Goal: Information Seeking & Learning: Learn about a topic

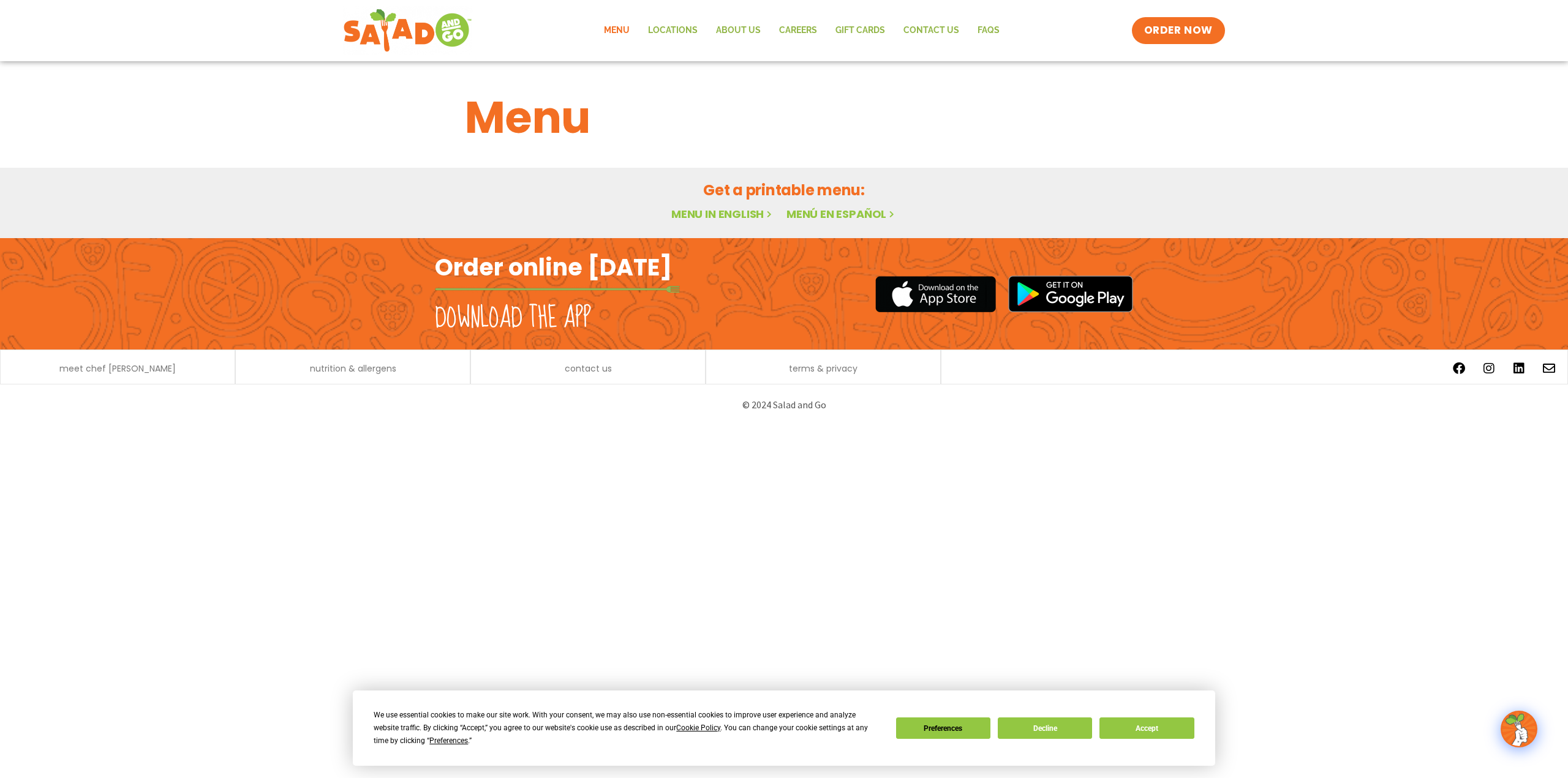
click at [716, 218] on link "Menu in English" at bounding box center [723, 214] width 103 height 15
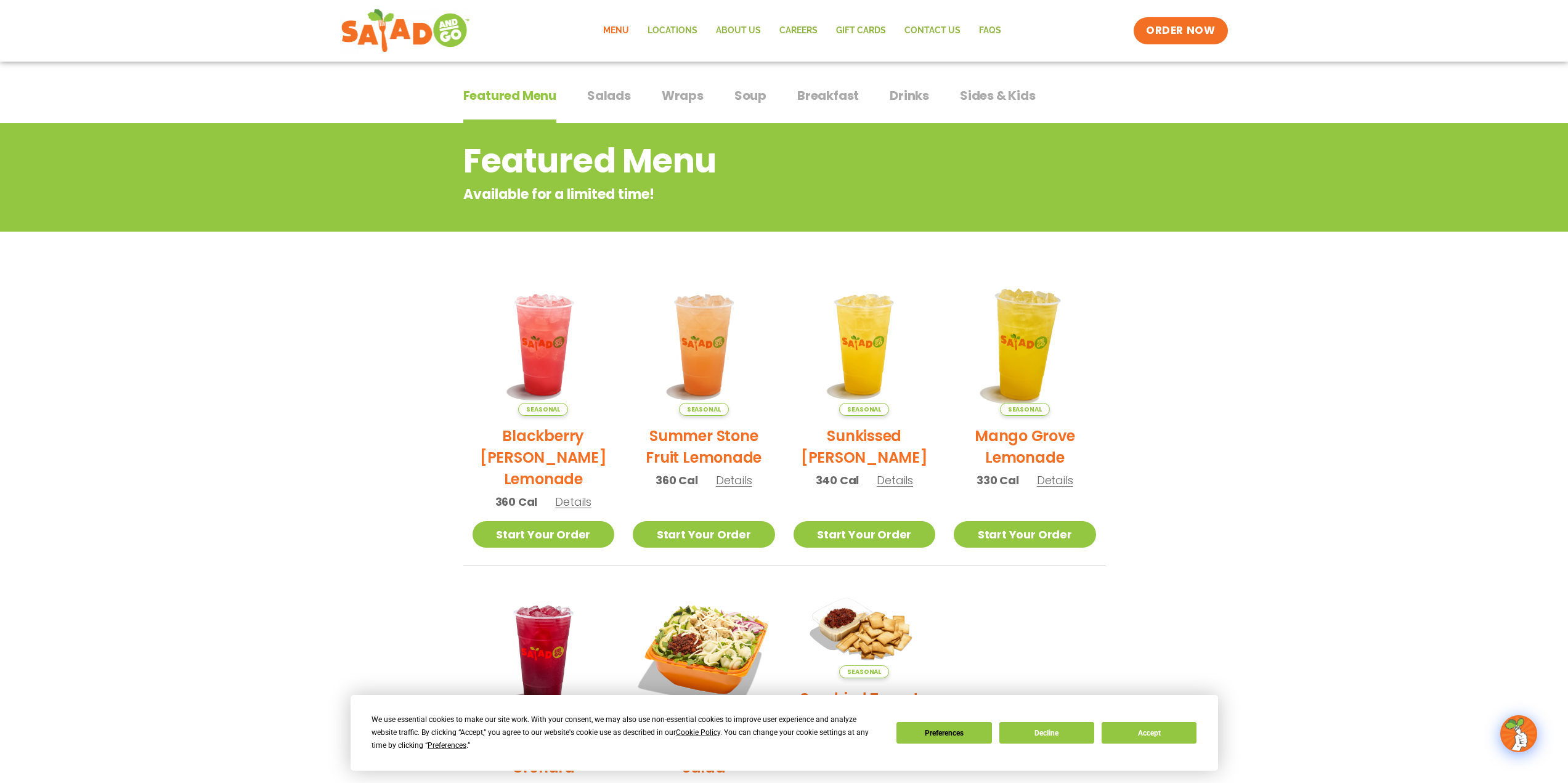
scroll to position [7, 0]
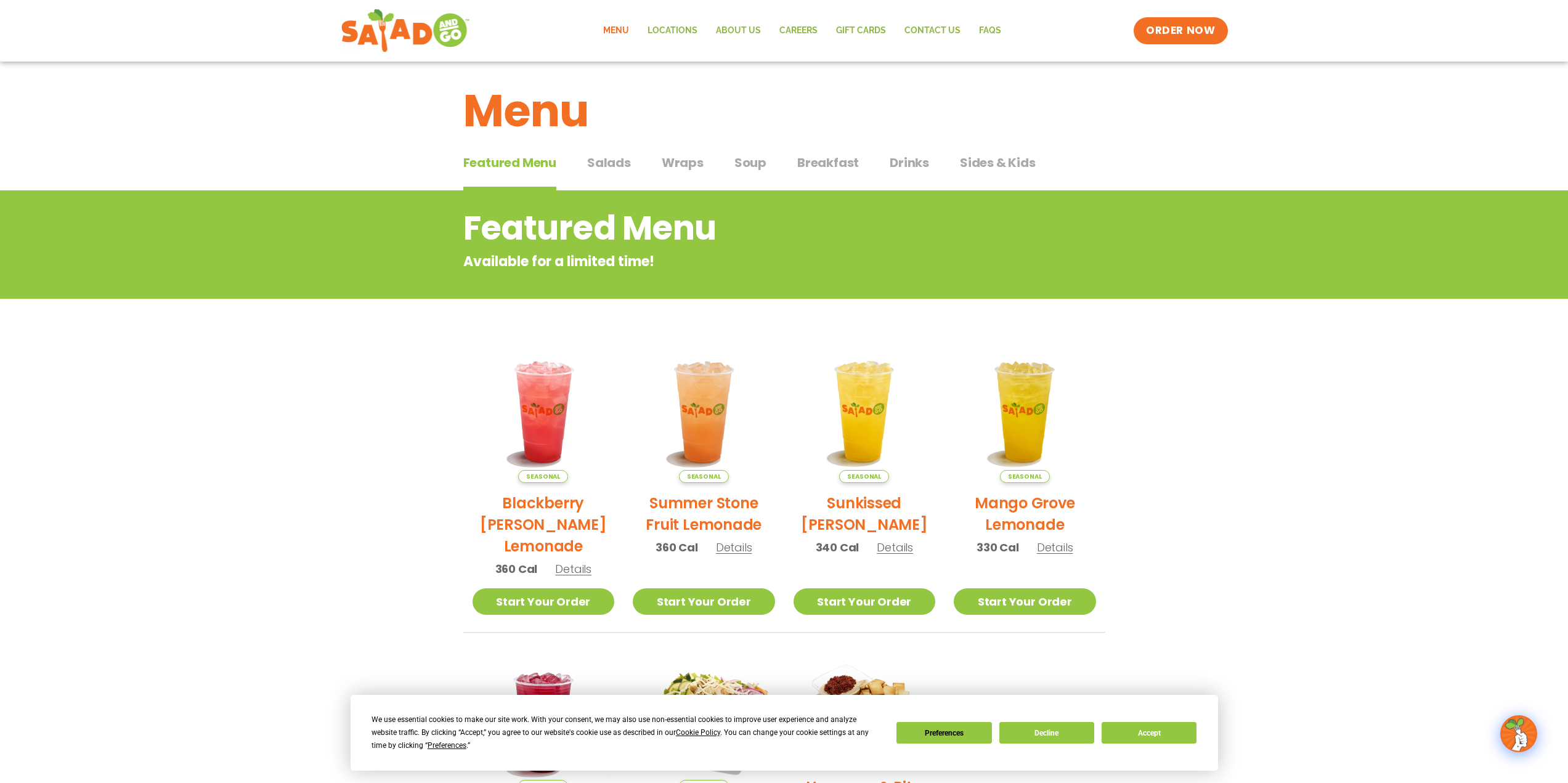
click at [611, 165] on span "Salads" at bounding box center [609, 162] width 44 height 19
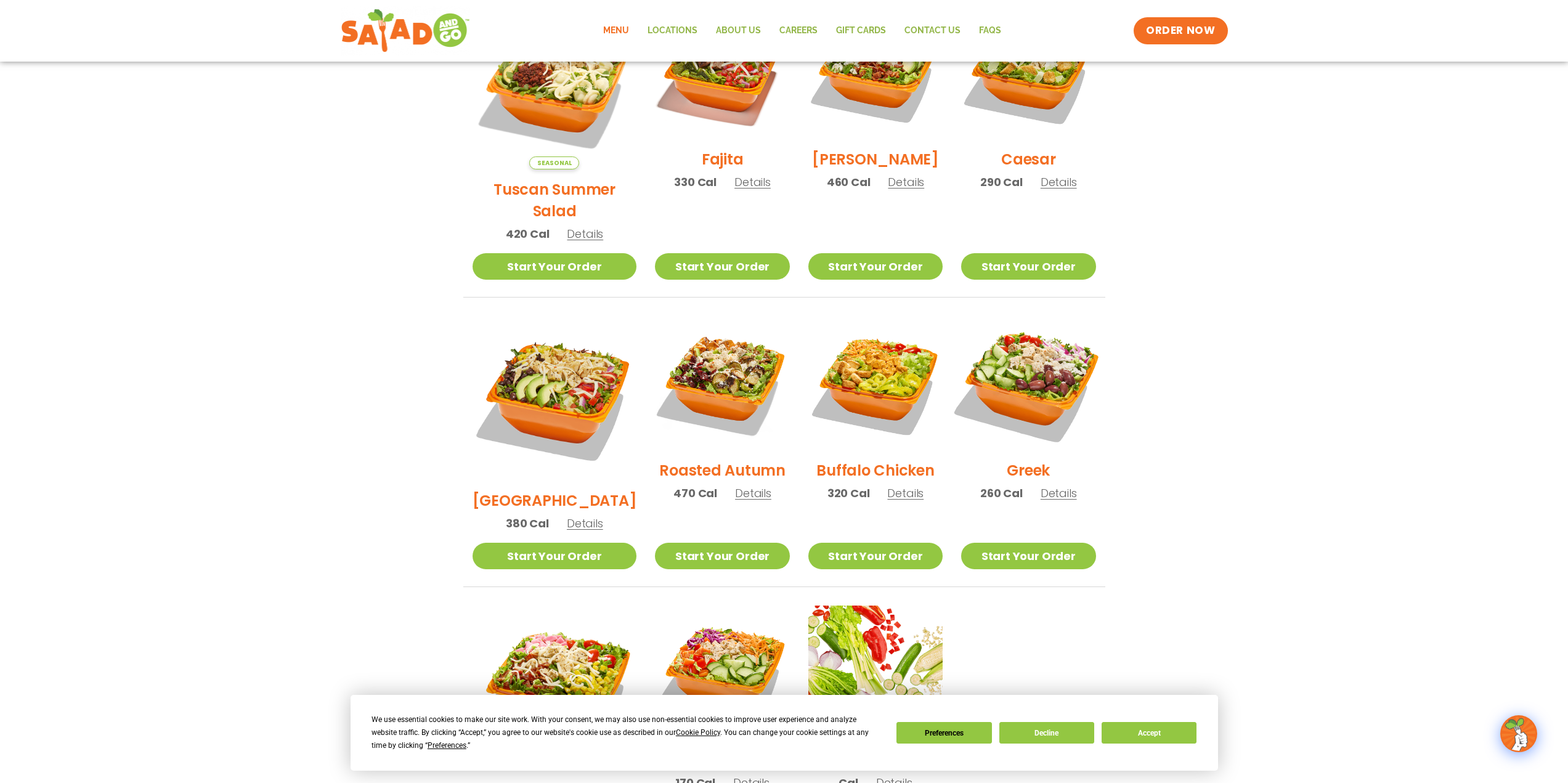
scroll to position [377, 0]
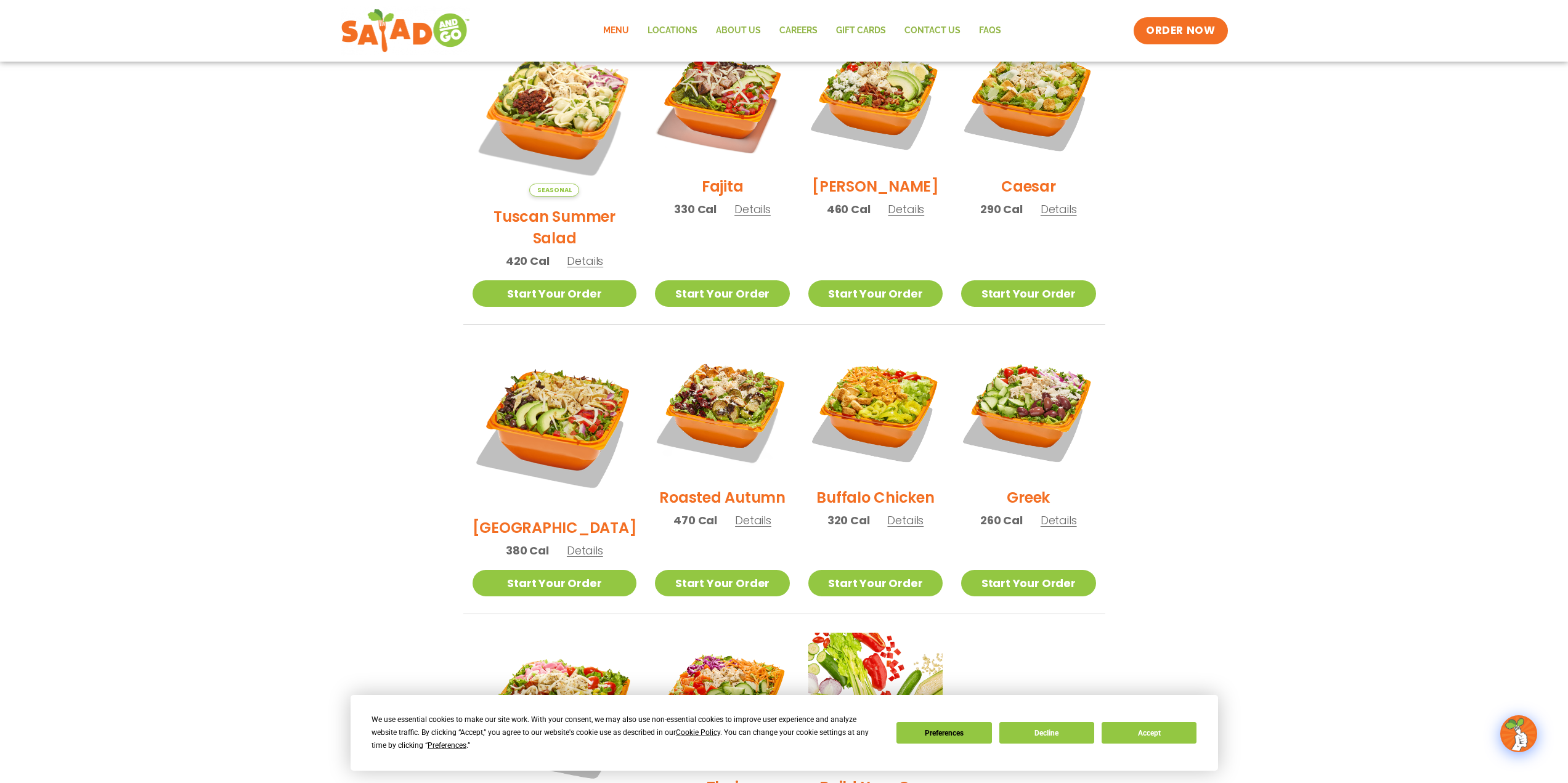
click at [1061, 513] on span "Details" at bounding box center [1059, 520] width 36 height 15
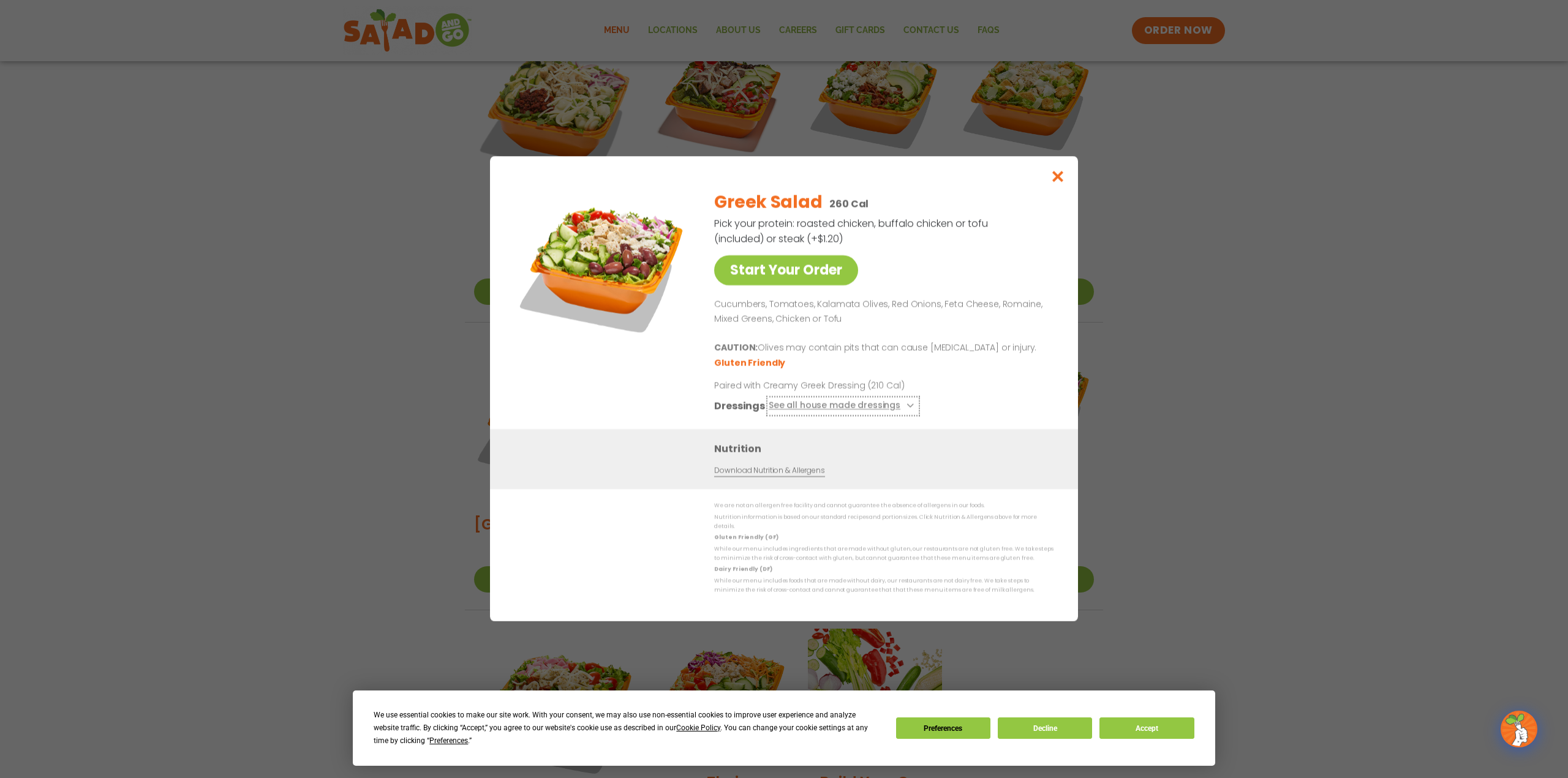
click at [902, 410] on button "See all house made dressings" at bounding box center [843, 406] width 149 height 15
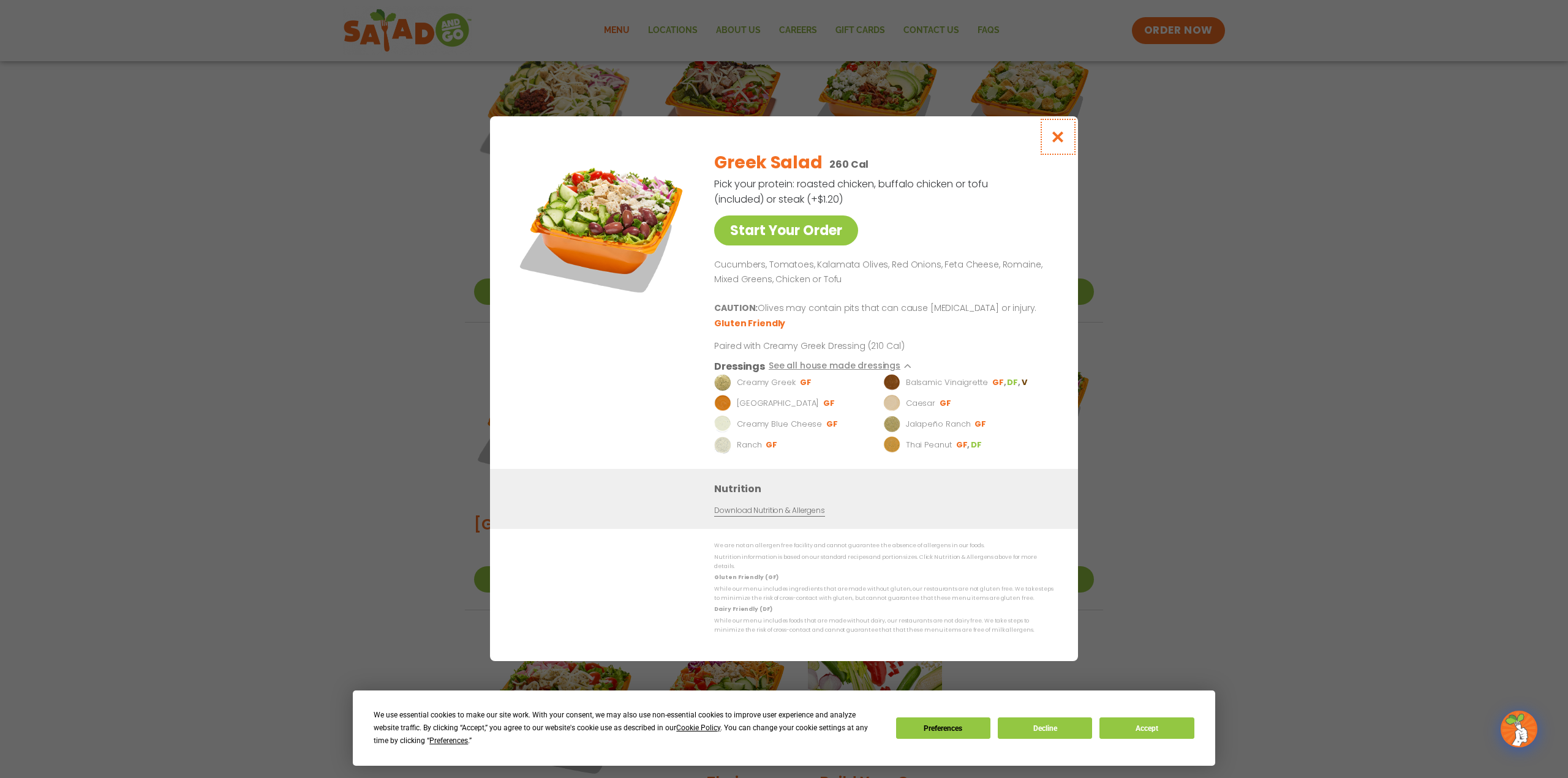
click at [1059, 137] on icon "Close modal" at bounding box center [1058, 137] width 15 height 13
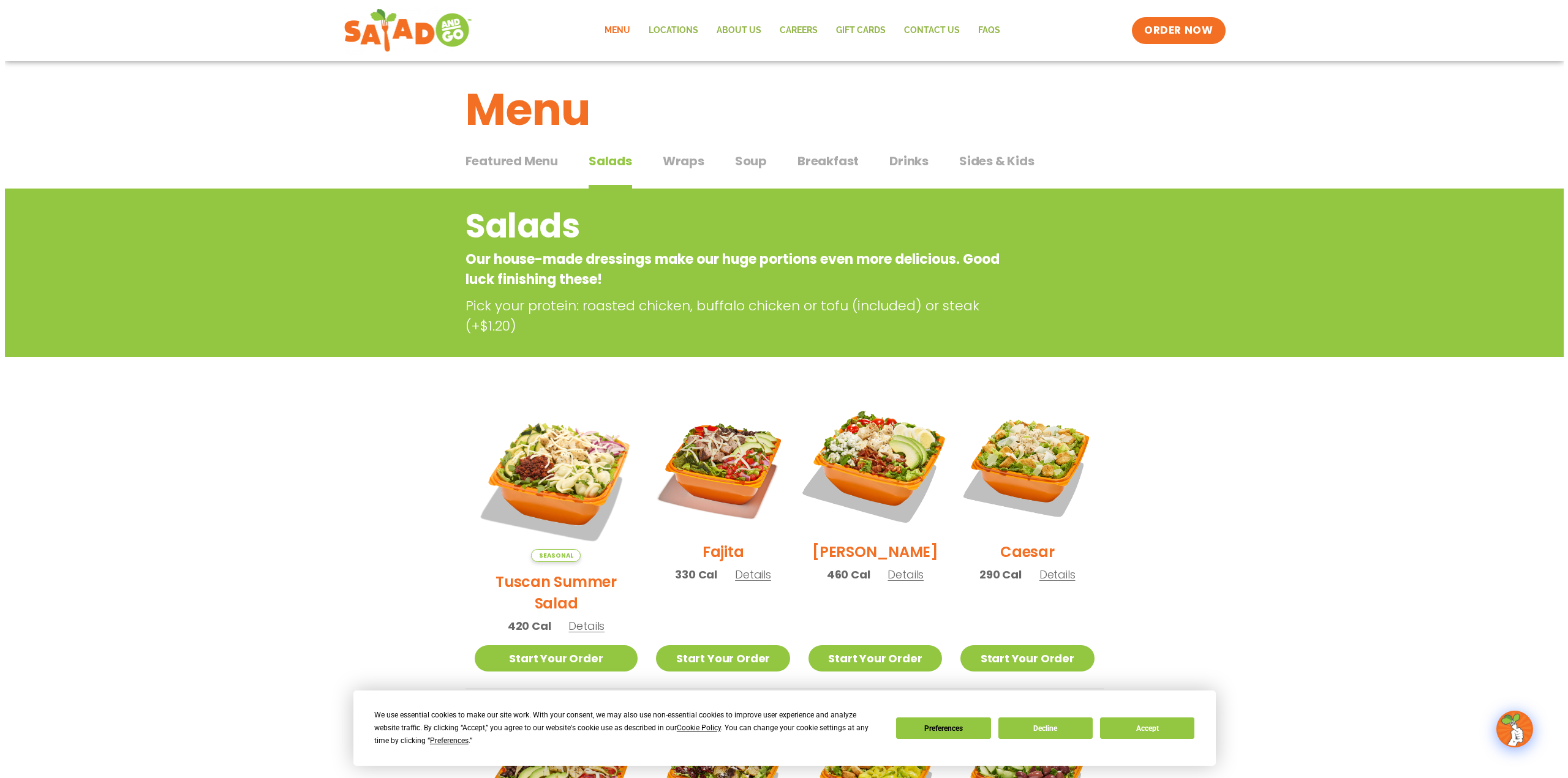
scroll to position [7, 0]
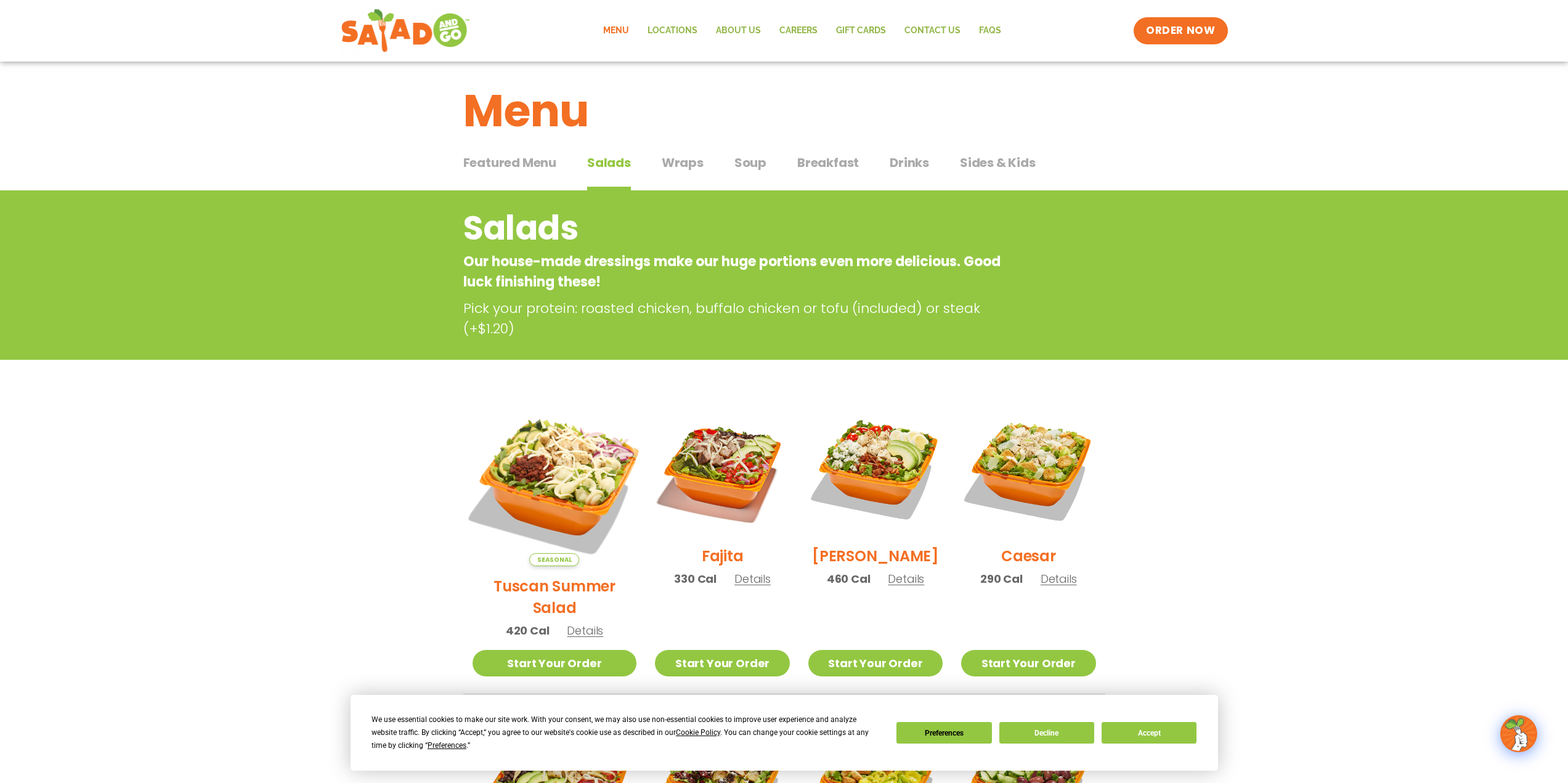
click at [585, 469] on img at bounding box center [554, 484] width 193 height 193
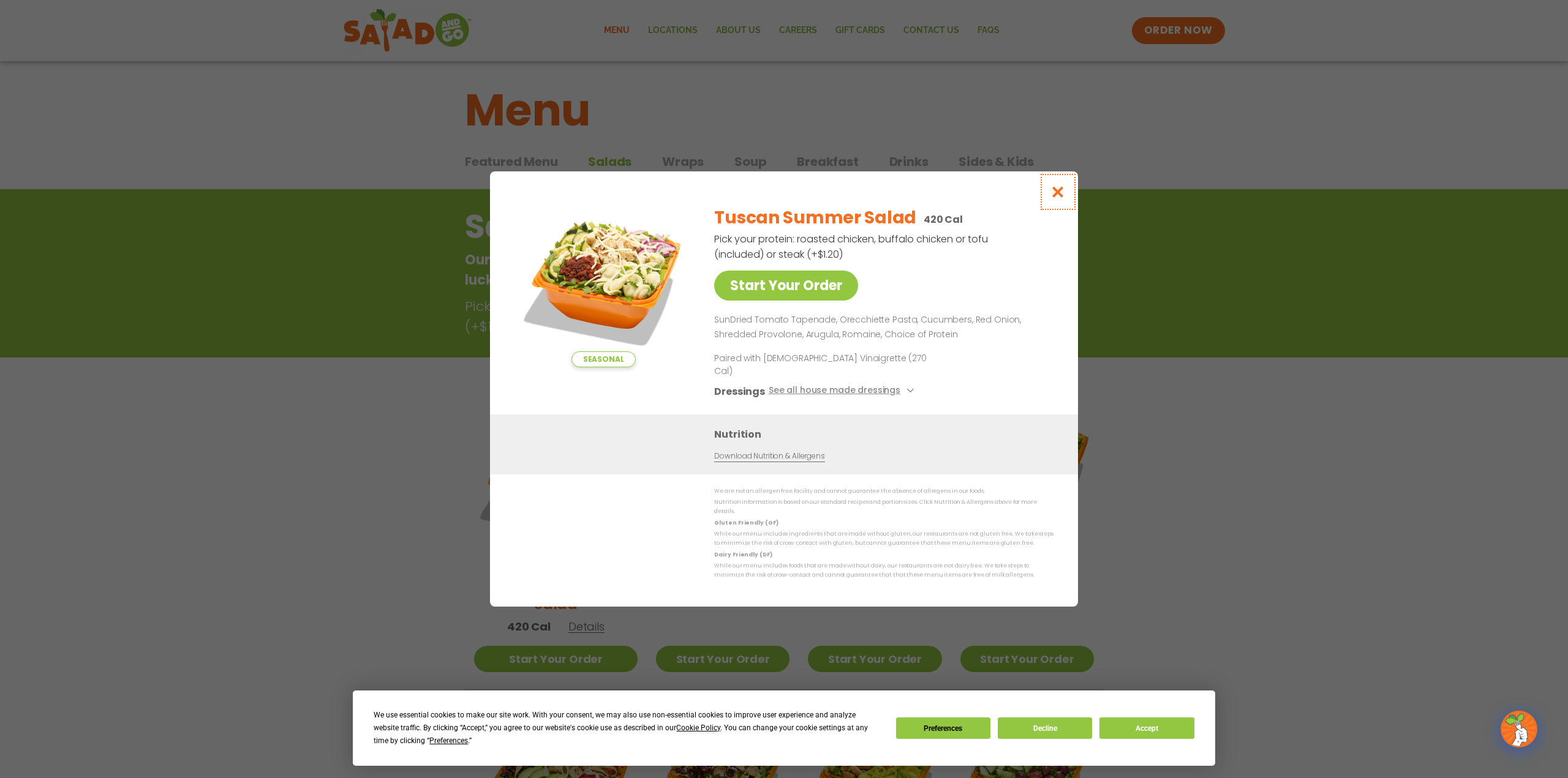
click at [1057, 199] on icon "Close modal" at bounding box center [1058, 192] width 15 height 13
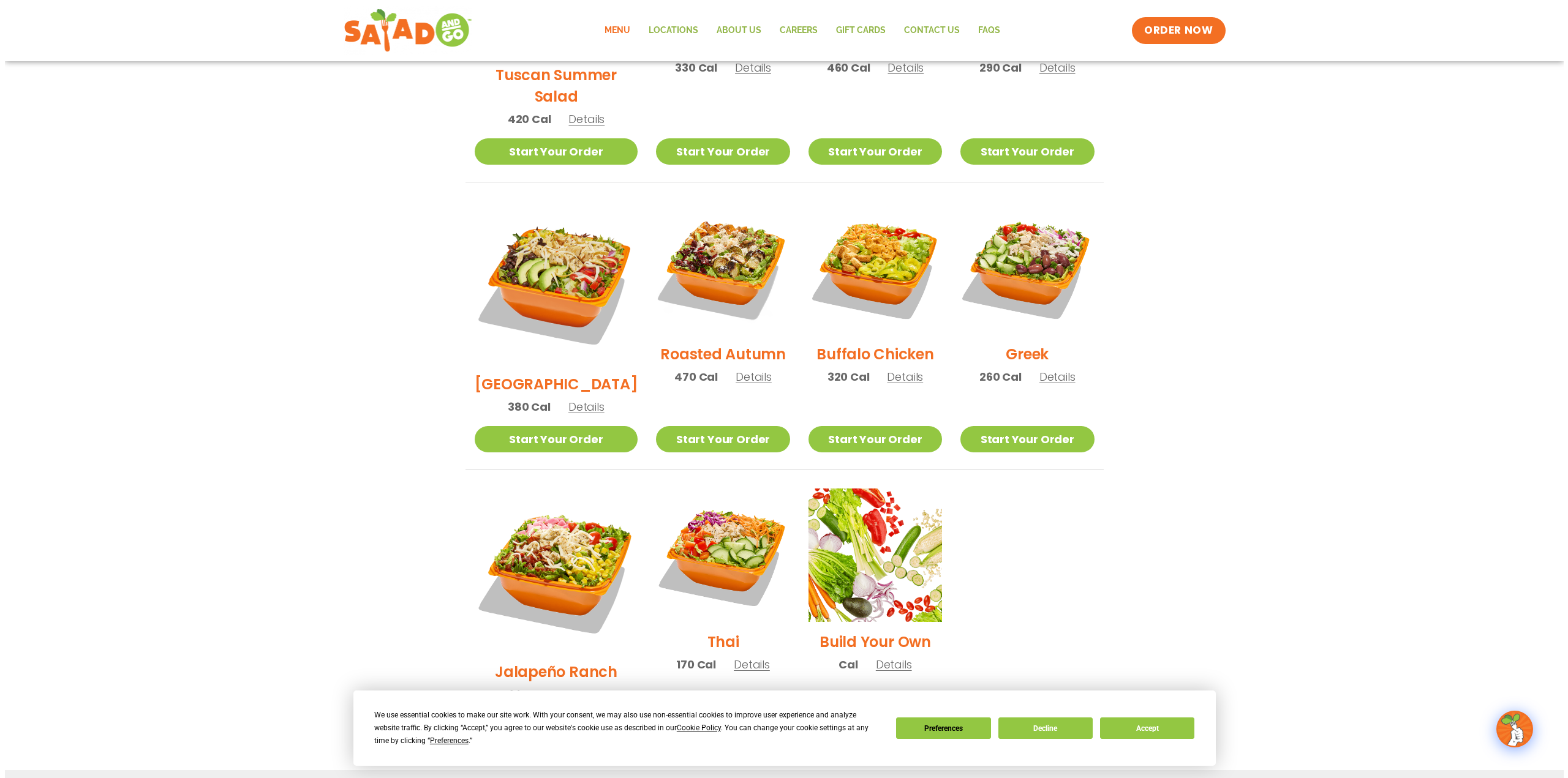
scroll to position [514, 0]
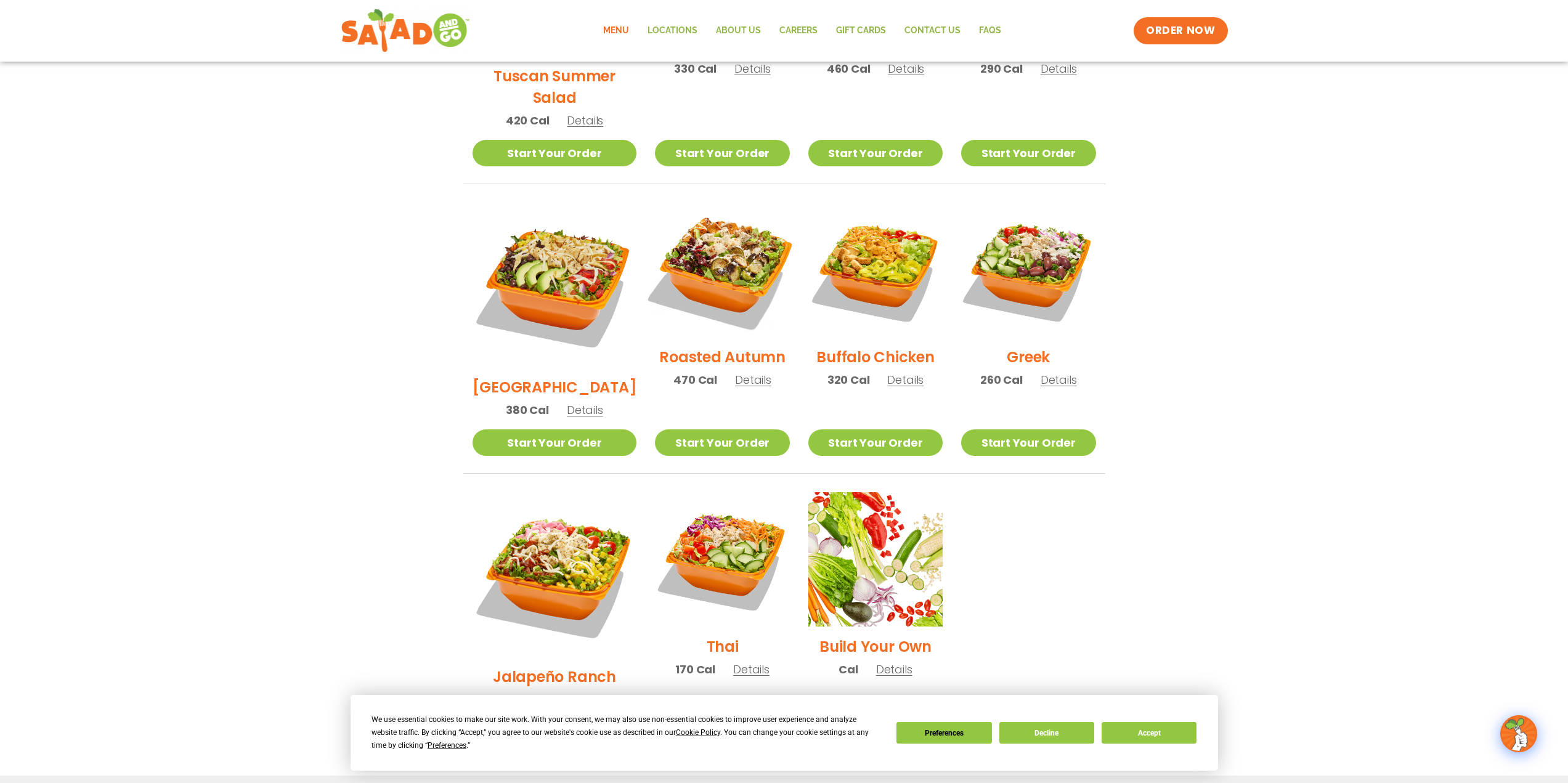
click at [720, 242] on img at bounding box center [722, 270] width 158 height 158
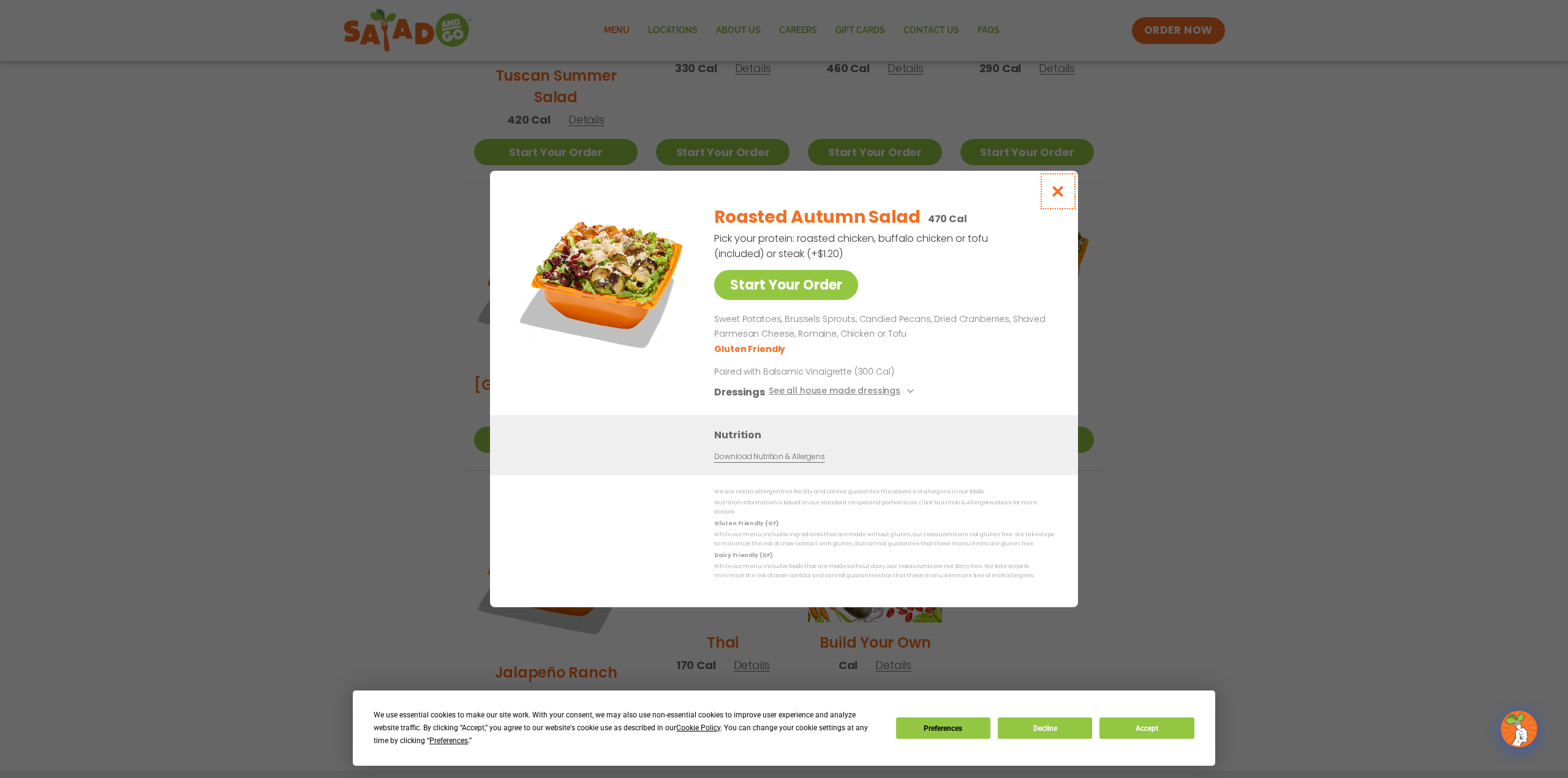
click at [1067, 196] on button "Close modal" at bounding box center [1058, 191] width 40 height 41
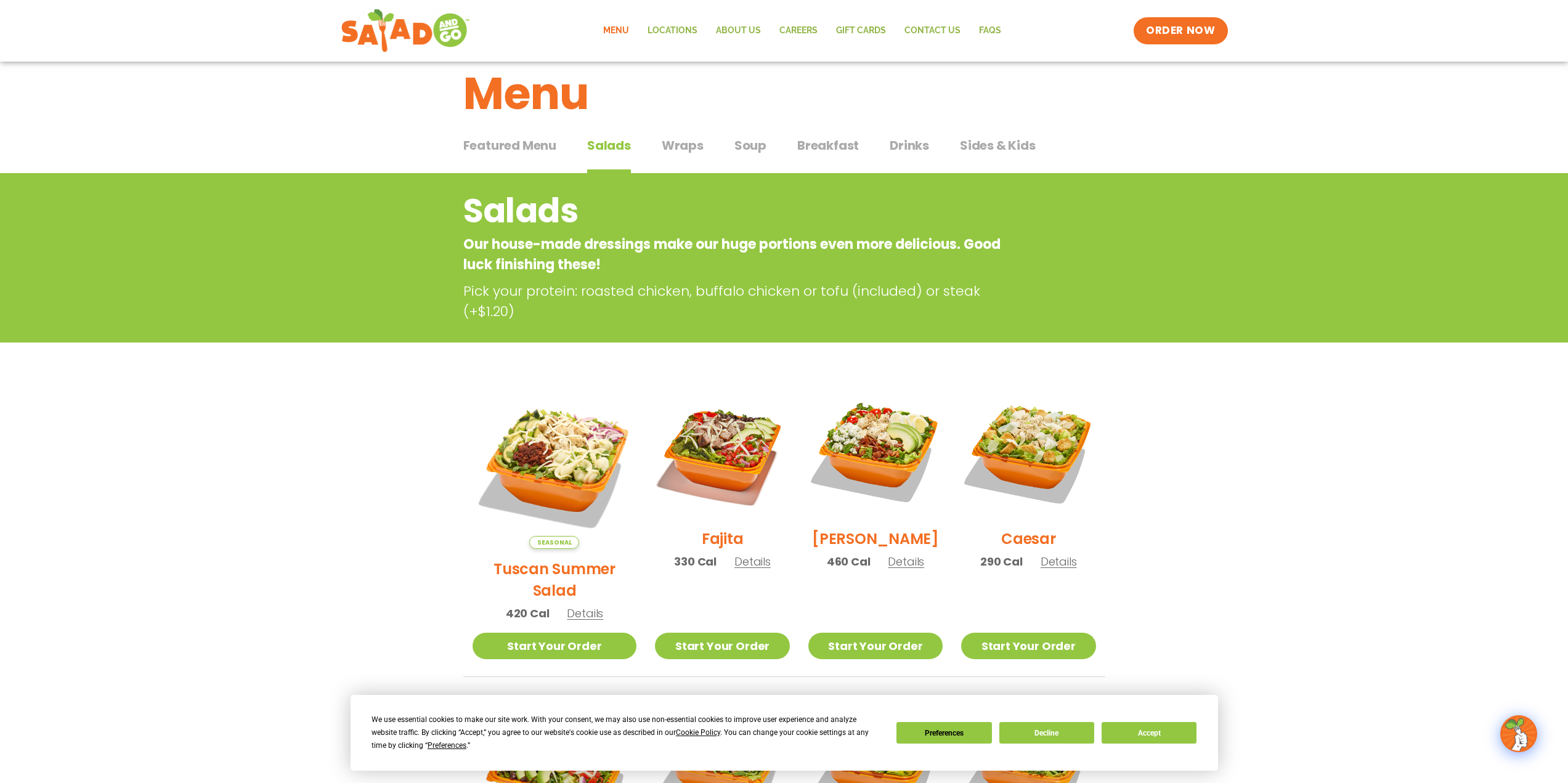
scroll to position [0, 0]
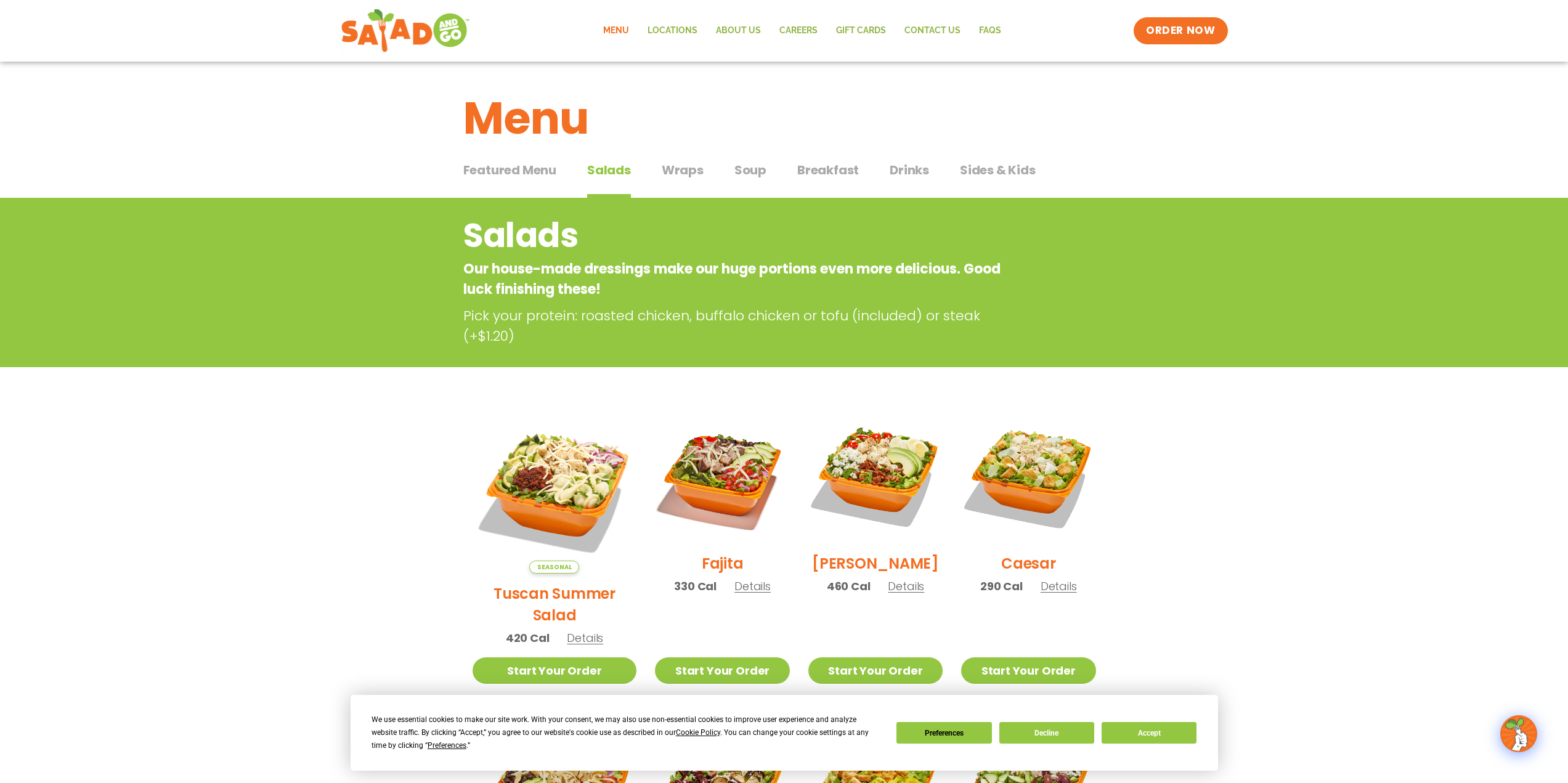
click at [734, 174] on span "Soup" at bounding box center [751, 169] width 32 height 19
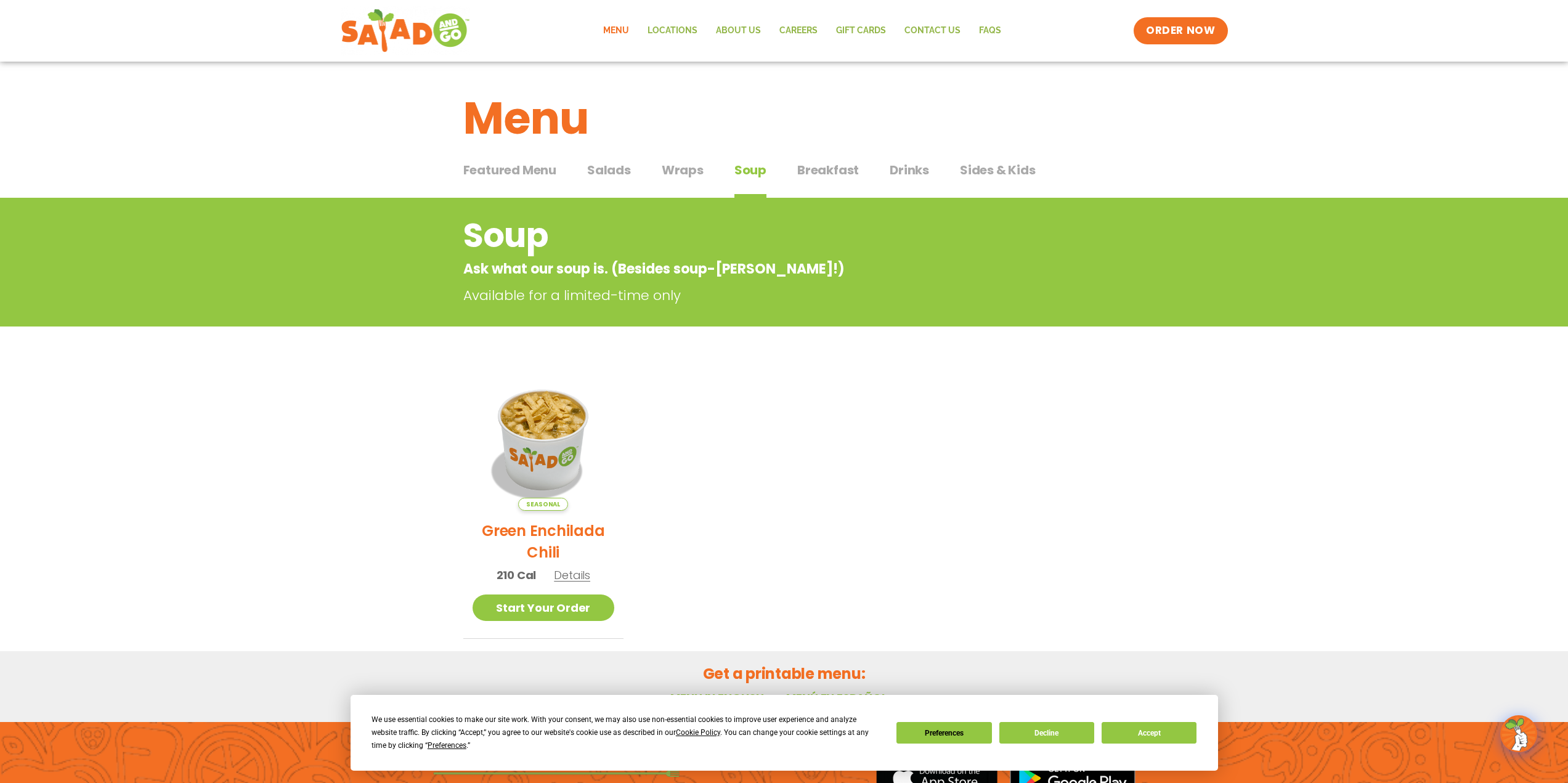
click at [785, 174] on div "Featured Menu Featured Menu Salads Salads Wraps Wraps Soup Soup Breakfast Break…" at bounding box center [784, 177] width 642 height 42
click at [817, 178] on span "Breakfast" at bounding box center [828, 169] width 61 height 19
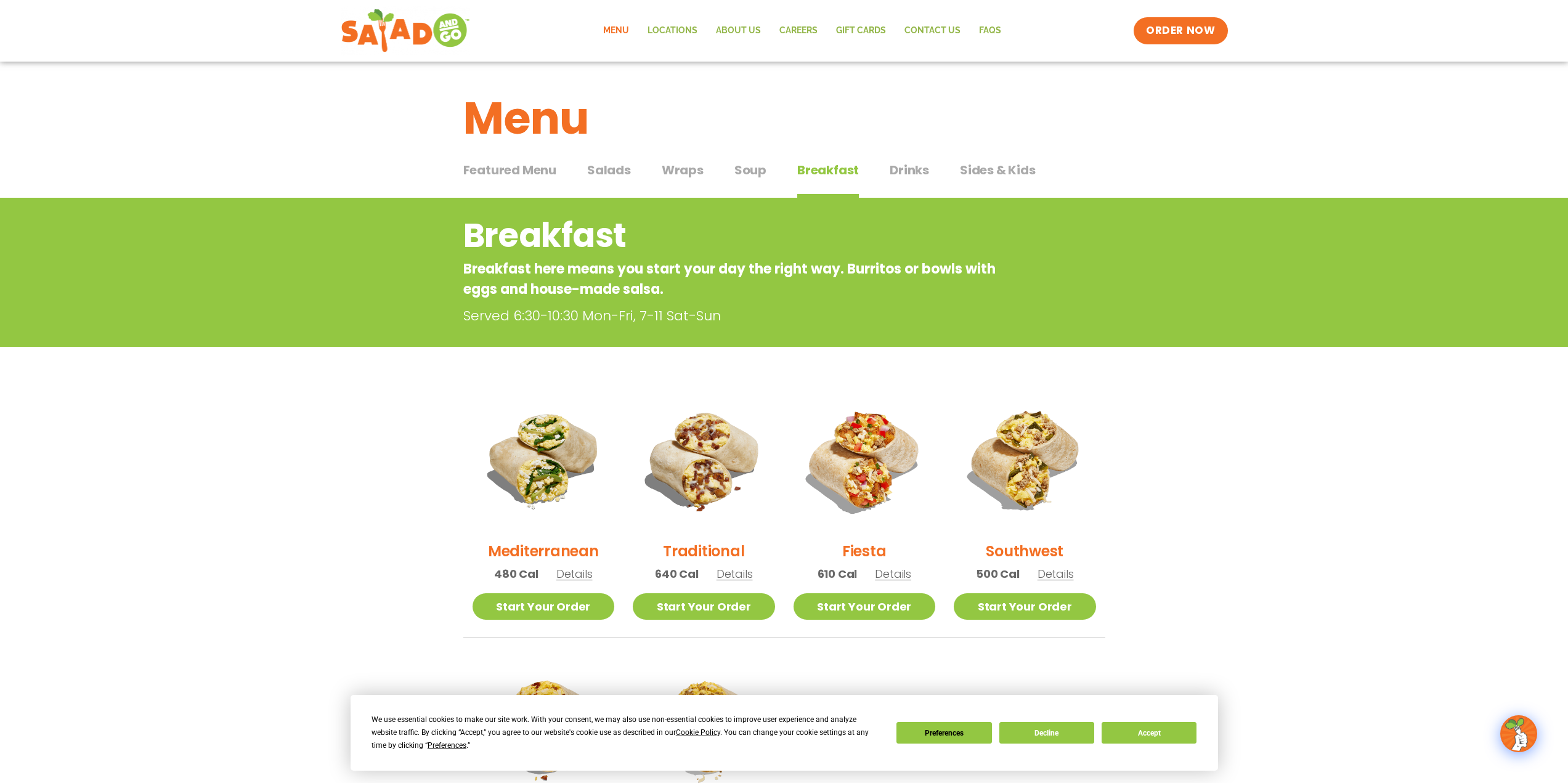
click at [910, 178] on span "Drinks" at bounding box center [909, 169] width 40 height 19
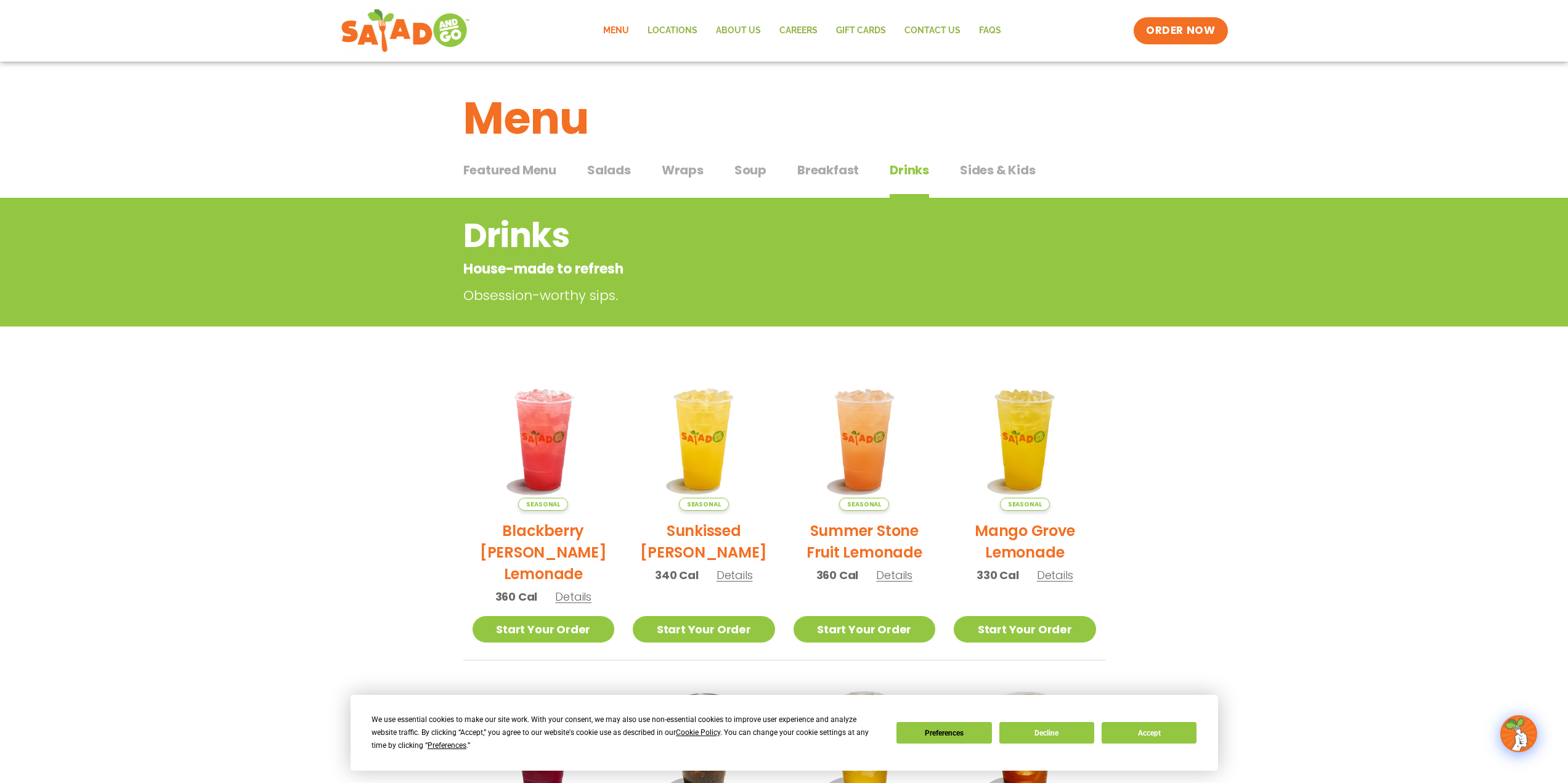
click at [1020, 183] on button "Sides & Kids Sides & Kids" at bounding box center [998, 179] width 76 height 38
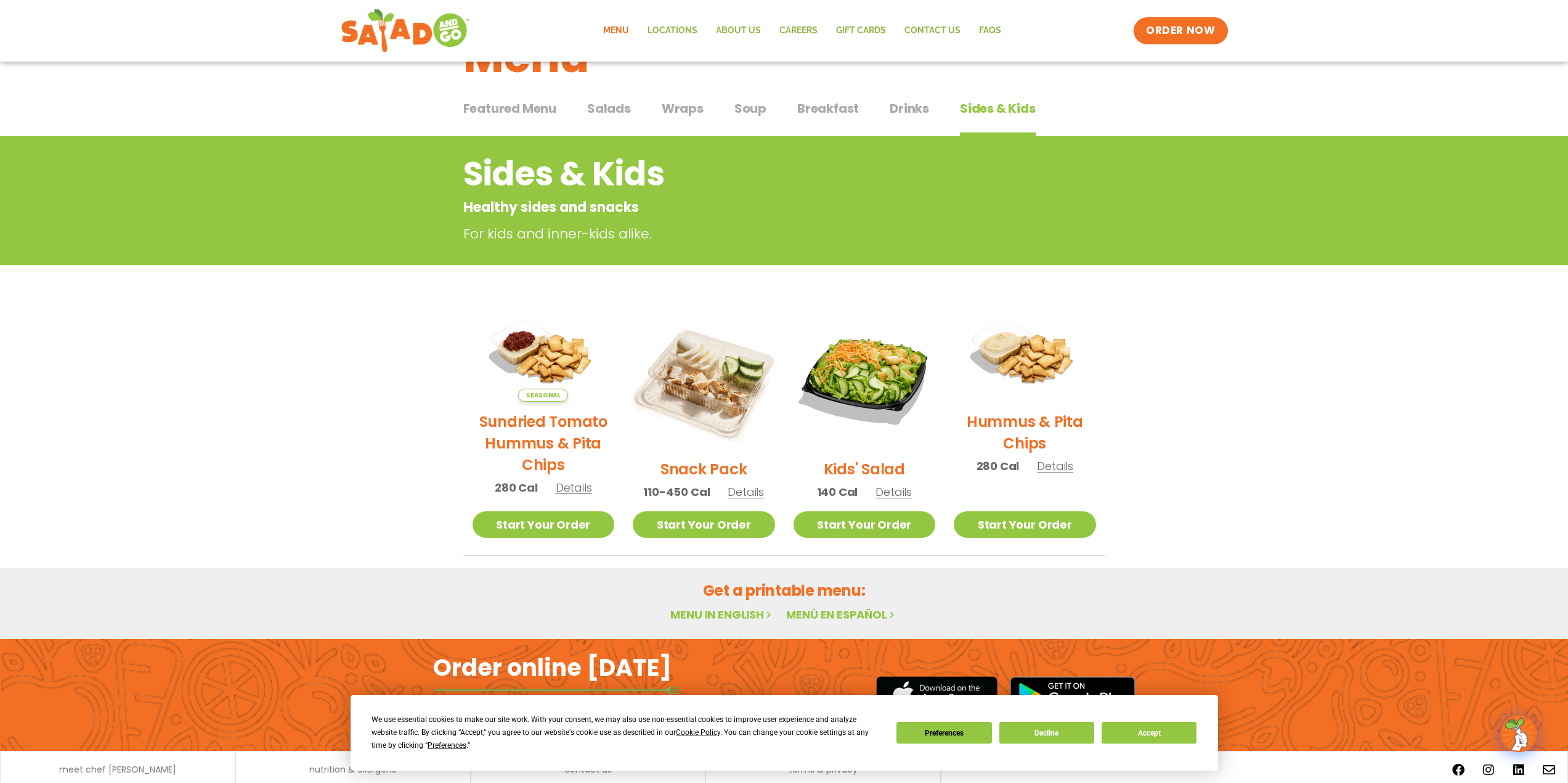
scroll to position [106, 0]
